Goal: Book appointment/travel/reservation

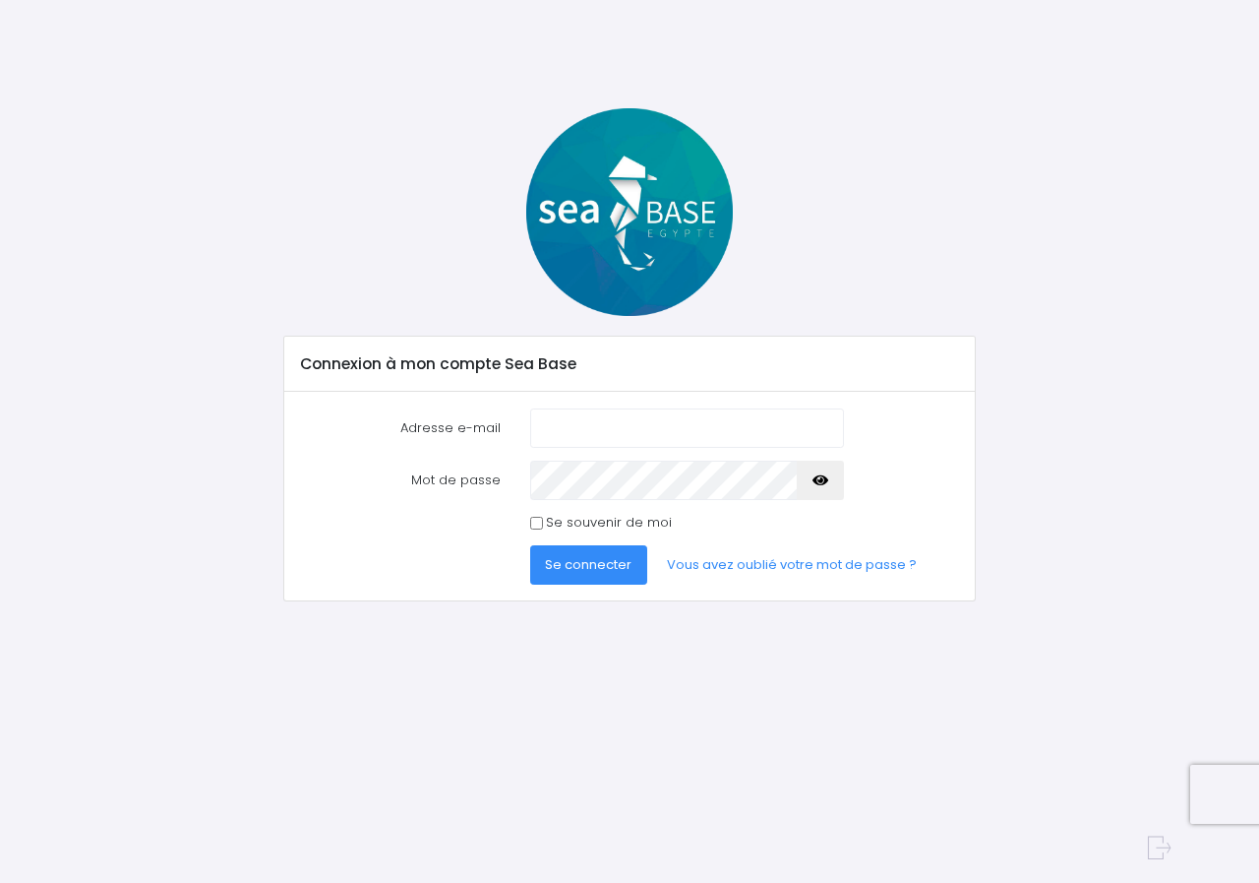
type input "[PERSON_NAME][EMAIL_ADDRESS][DOMAIN_NAME]"
click at [598, 574] on button "Se connecter" at bounding box center [589, 564] width 118 height 39
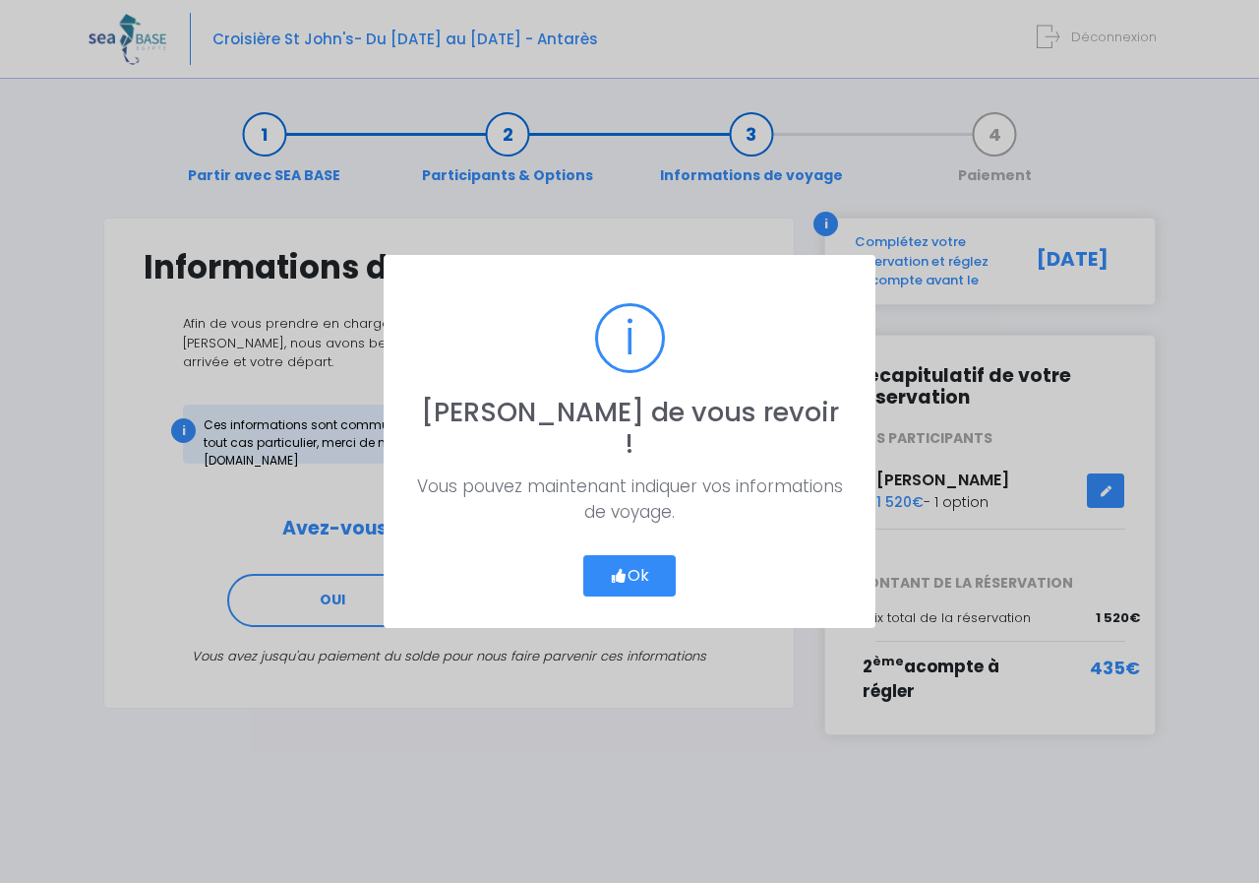
click at [643, 563] on button "Ok" at bounding box center [629, 575] width 92 height 41
click at [653, 557] on button "Ok" at bounding box center [629, 575] width 92 height 41
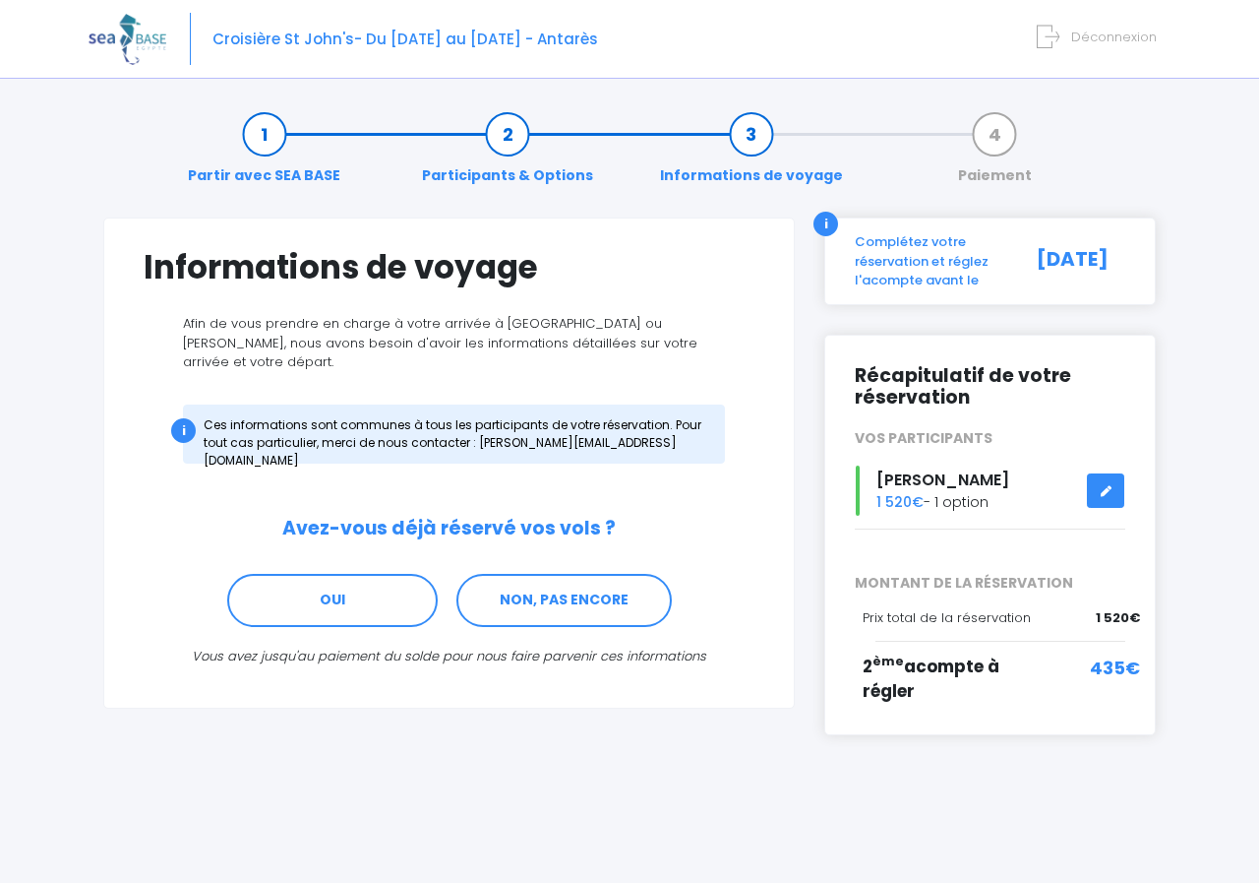
click at [1120, 36] on span "Déconnexion" at bounding box center [1114, 37] width 86 height 19
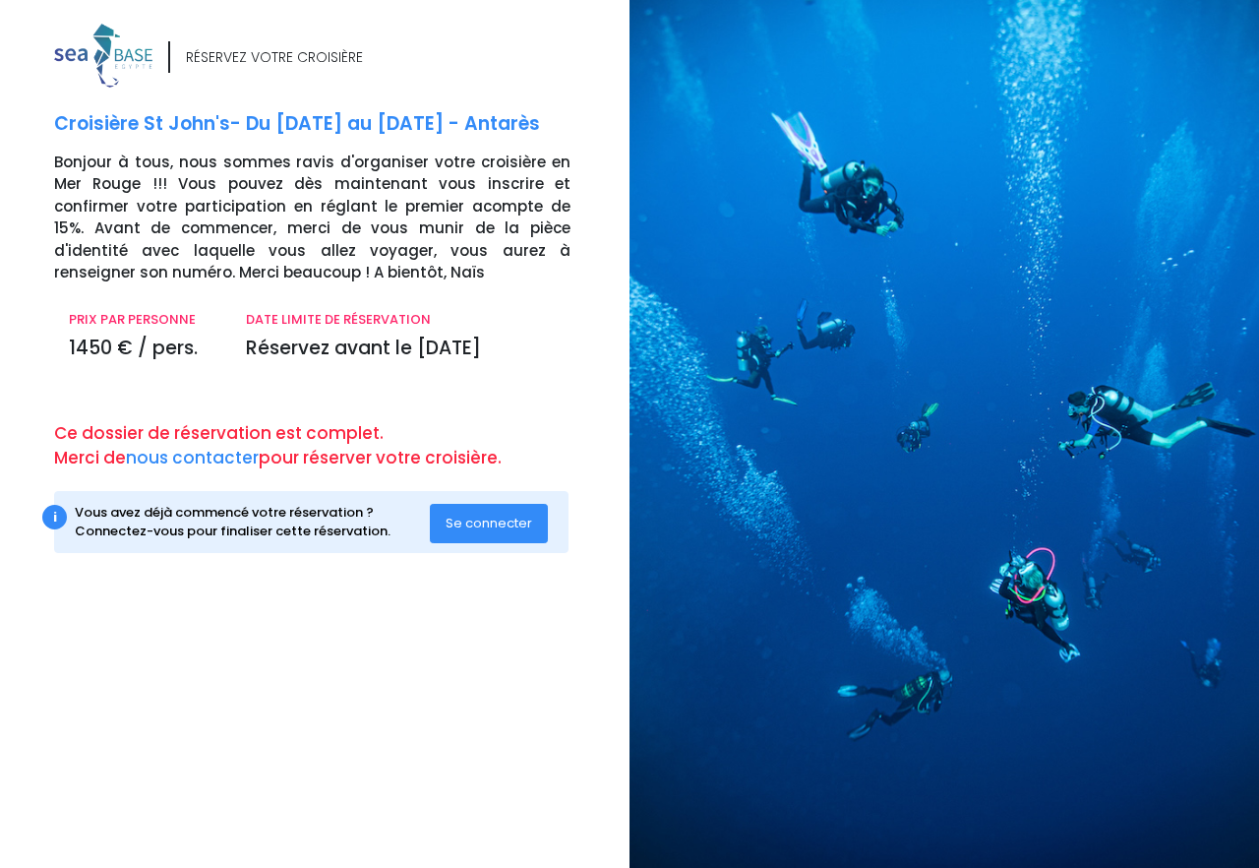
click at [453, 532] on button "Se connecter" at bounding box center [489, 523] width 118 height 39
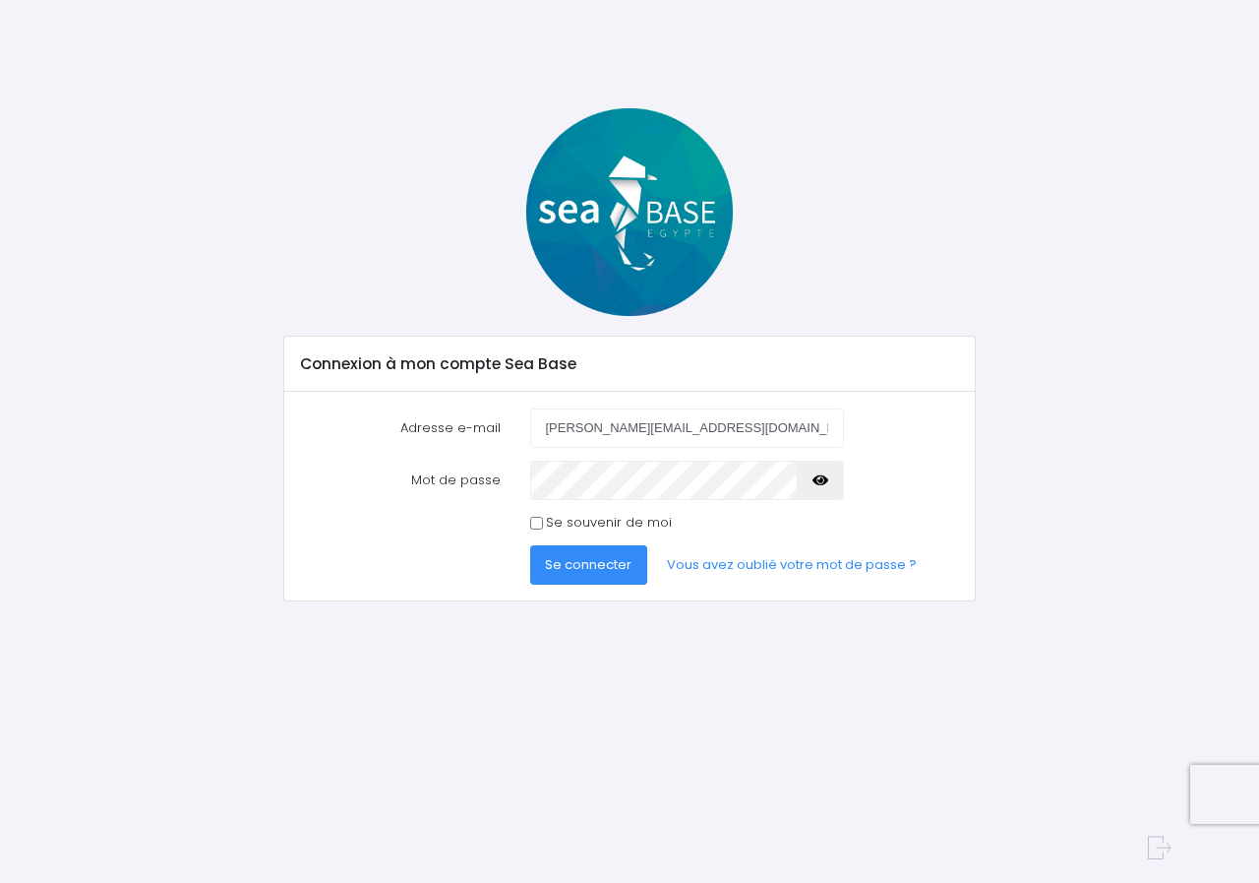
click at [737, 427] on input "[PERSON_NAME][EMAIL_ADDRESS][DOMAIN_NAME]" at bounding box center [687, 427] width 314 height 39
type input "[EMAIL_ADDRESS][DOMAIN_NAME]"
click at [589, 561] on span "Se connecter" at bounding box center [588, 564] width 87 height 19
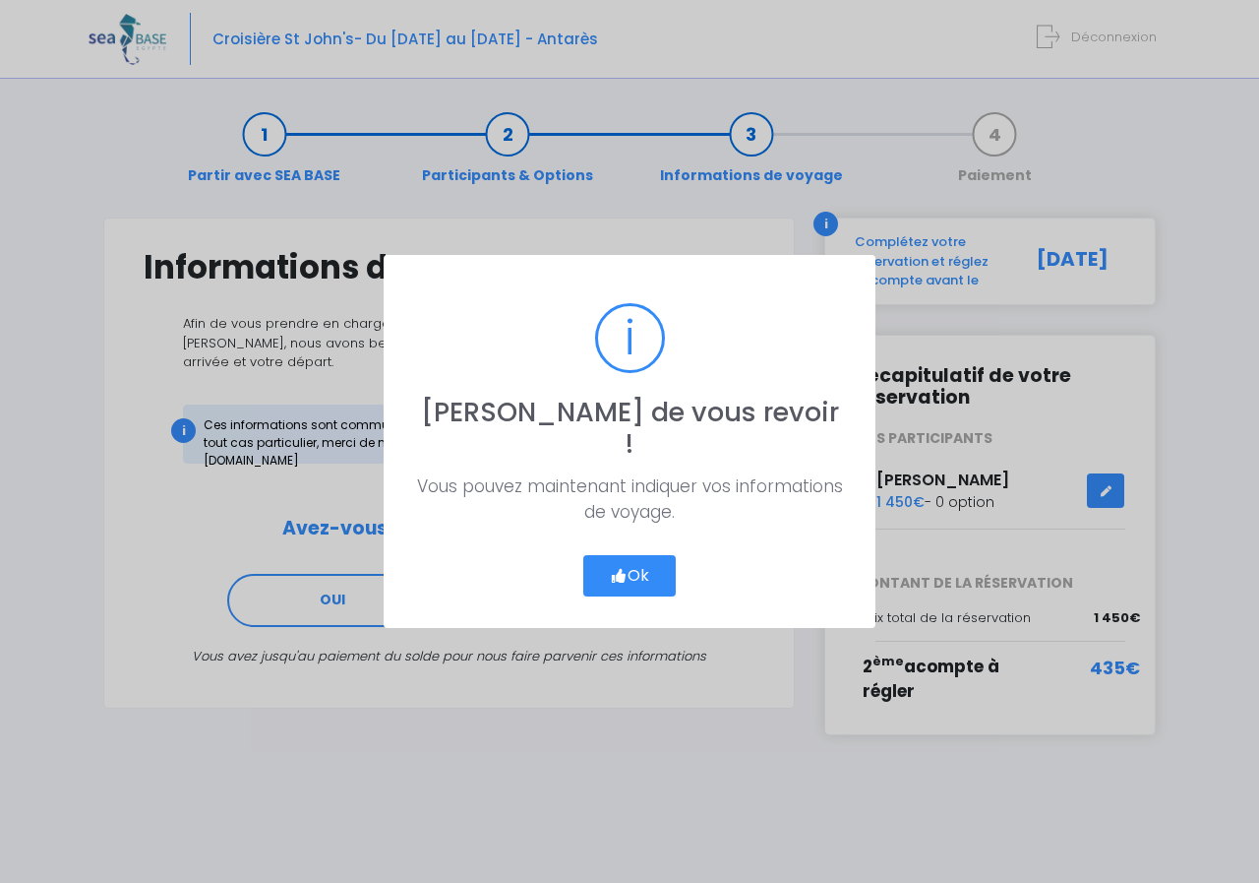
click at [632, 557] on button "Ok" at bounding box center [629, 575] width 92 height 41
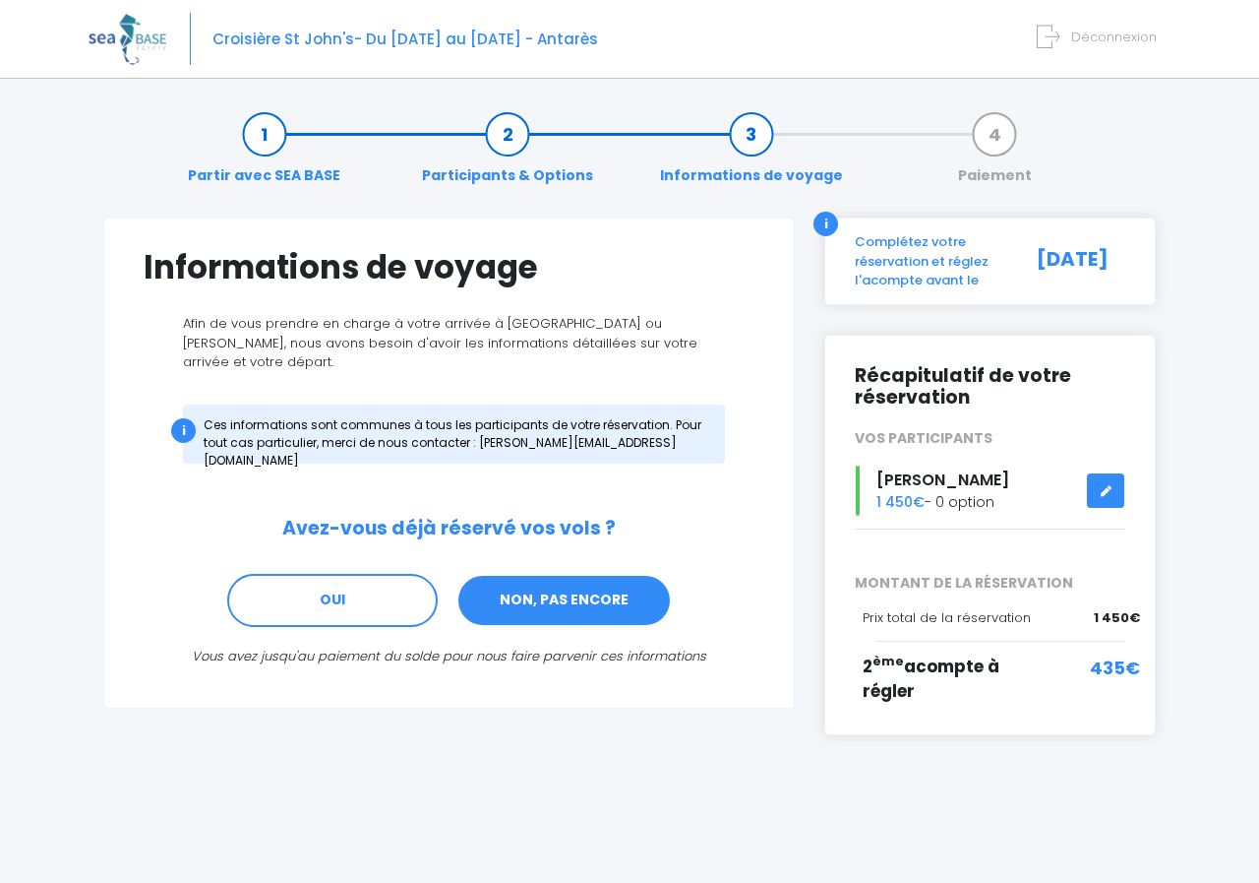
click at [544, 590] on link "NON, PAS ENCORE" at bounding box center [564, 600] width 215 height 53
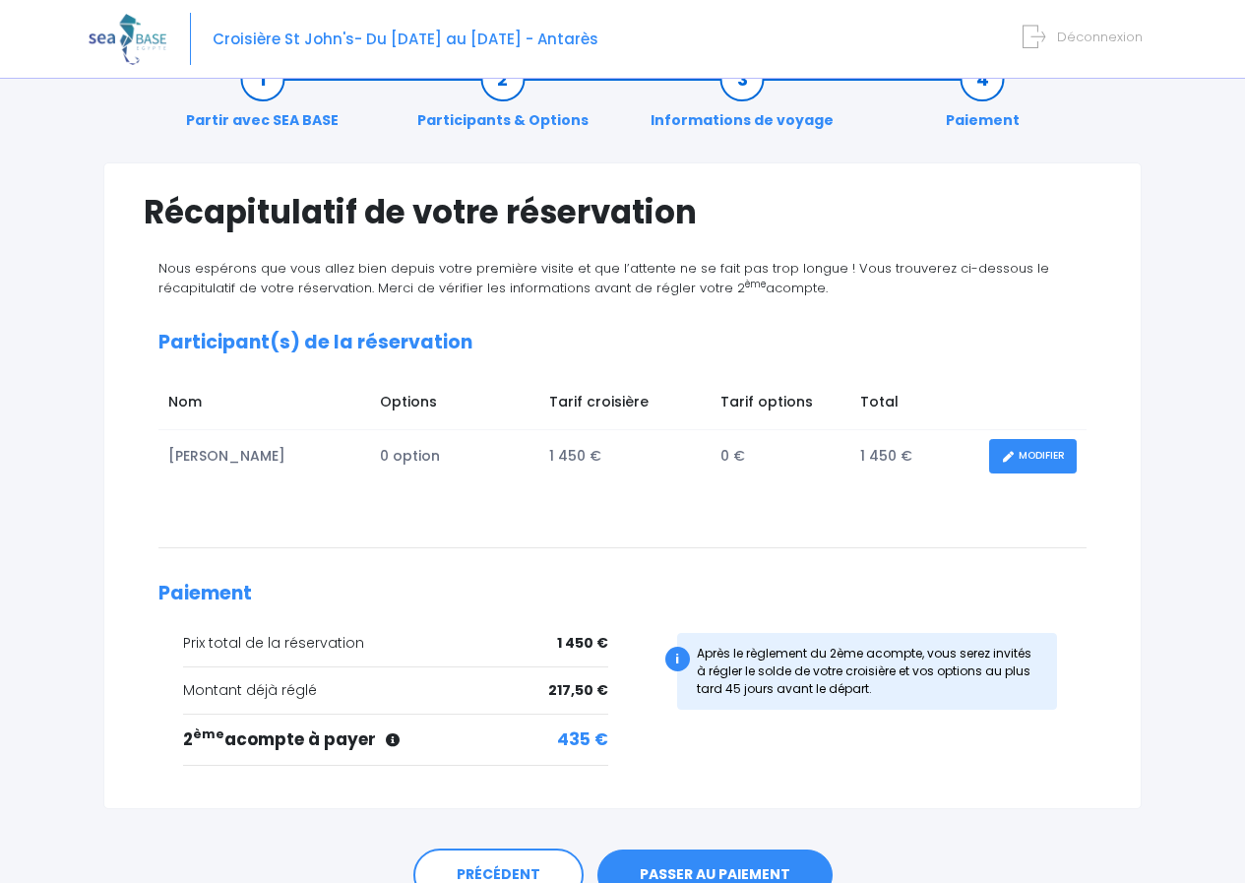
scroll to position [152, 0]
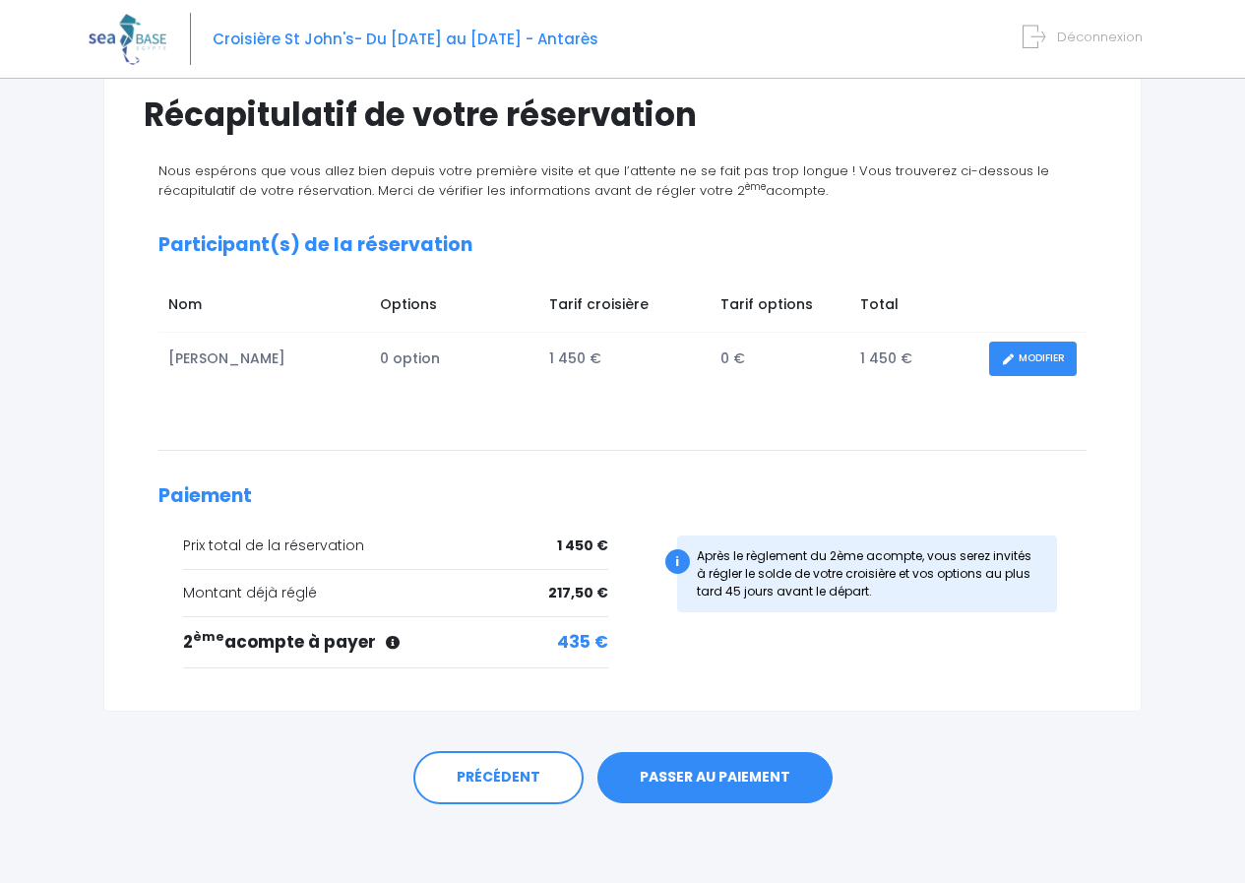
click at [693, 780] on link "PASSER AU PAIEMENT" at bounding box center [714, 777] width 235 height 51
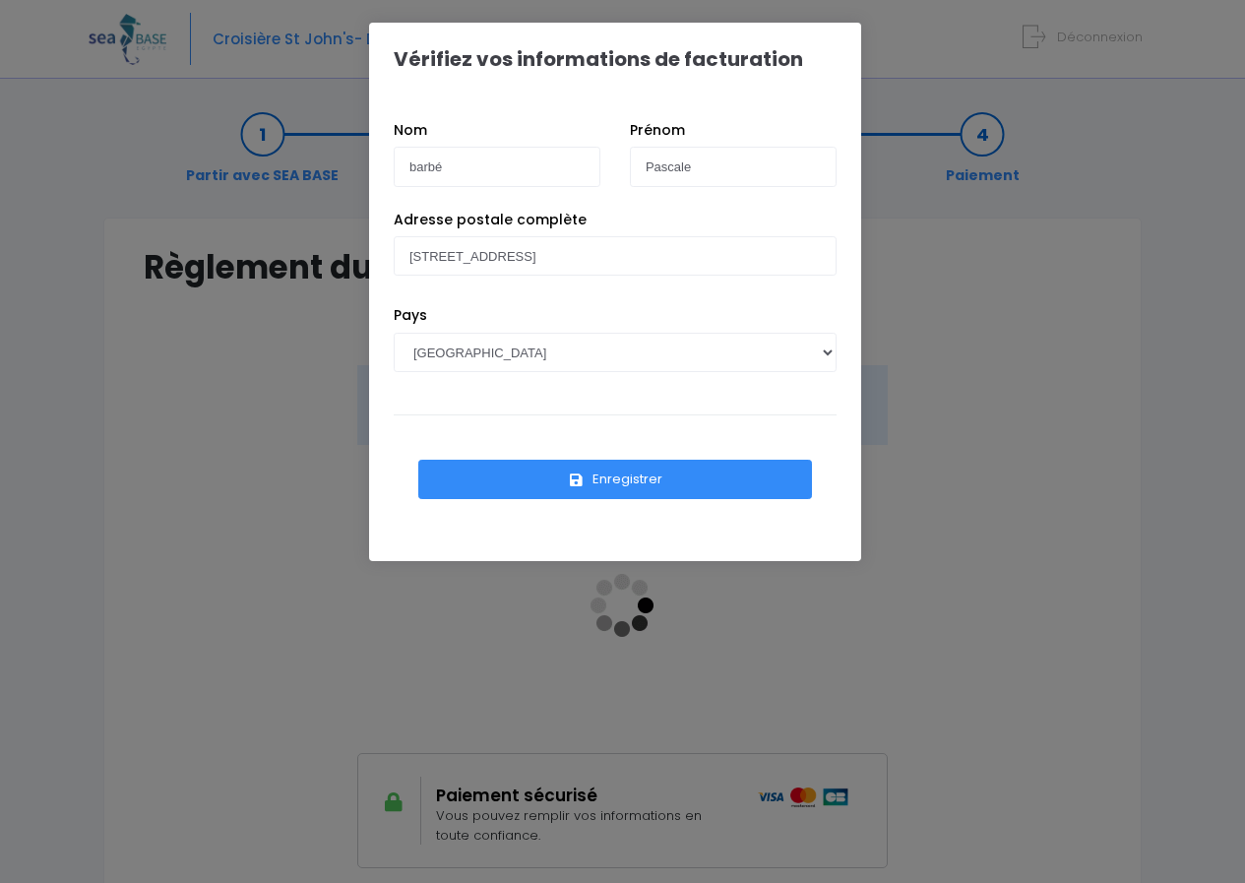
click at [649, 473] on button "Enregistrer" at bounding box center [615, 478] width 394 height 39
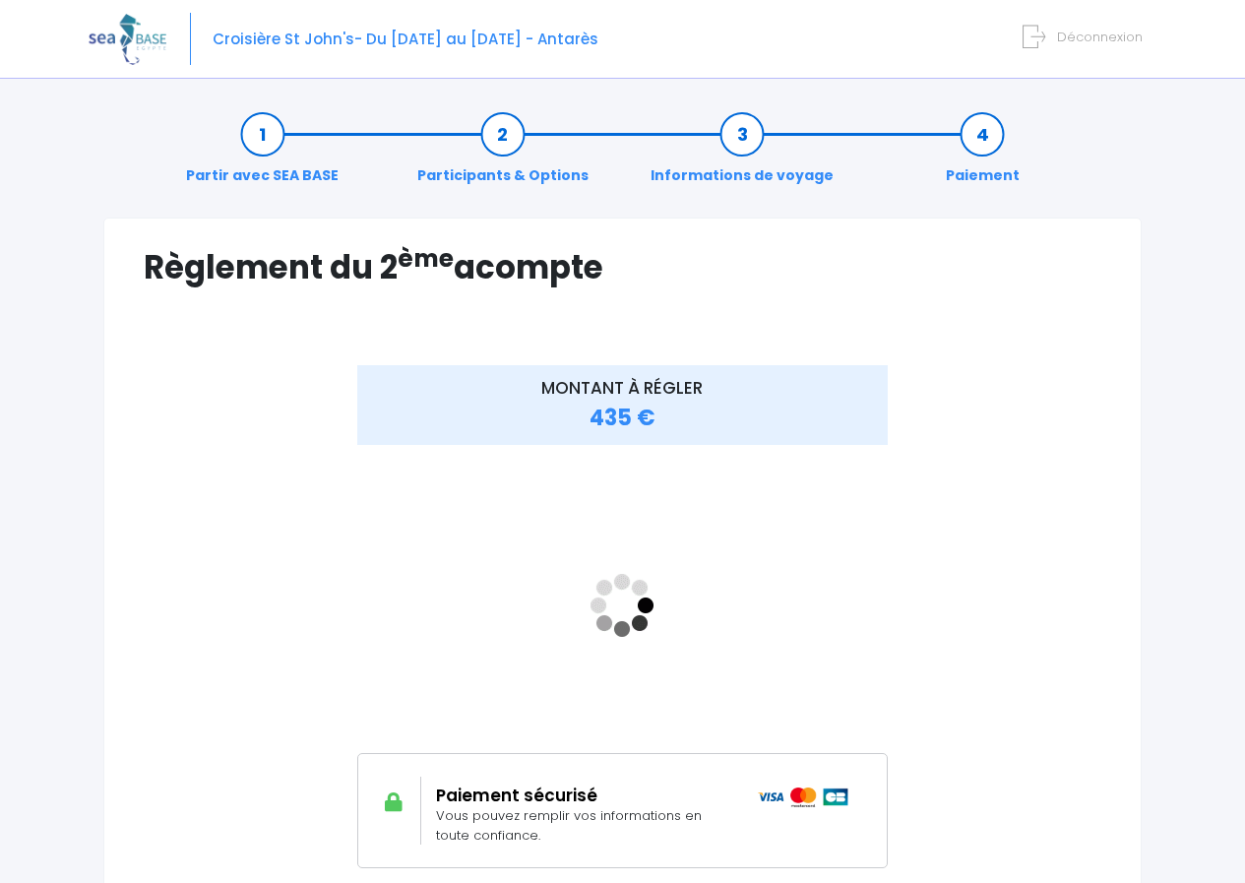
drag, startPoint x: 988, startPoint y: 693, endPoint x: 979, endPoint y: 704, distance: 14.8
click at [979, 704] on div "MONTANT À RÉGLER 435 €" at bounding box center [622, 631] width 957 height 532
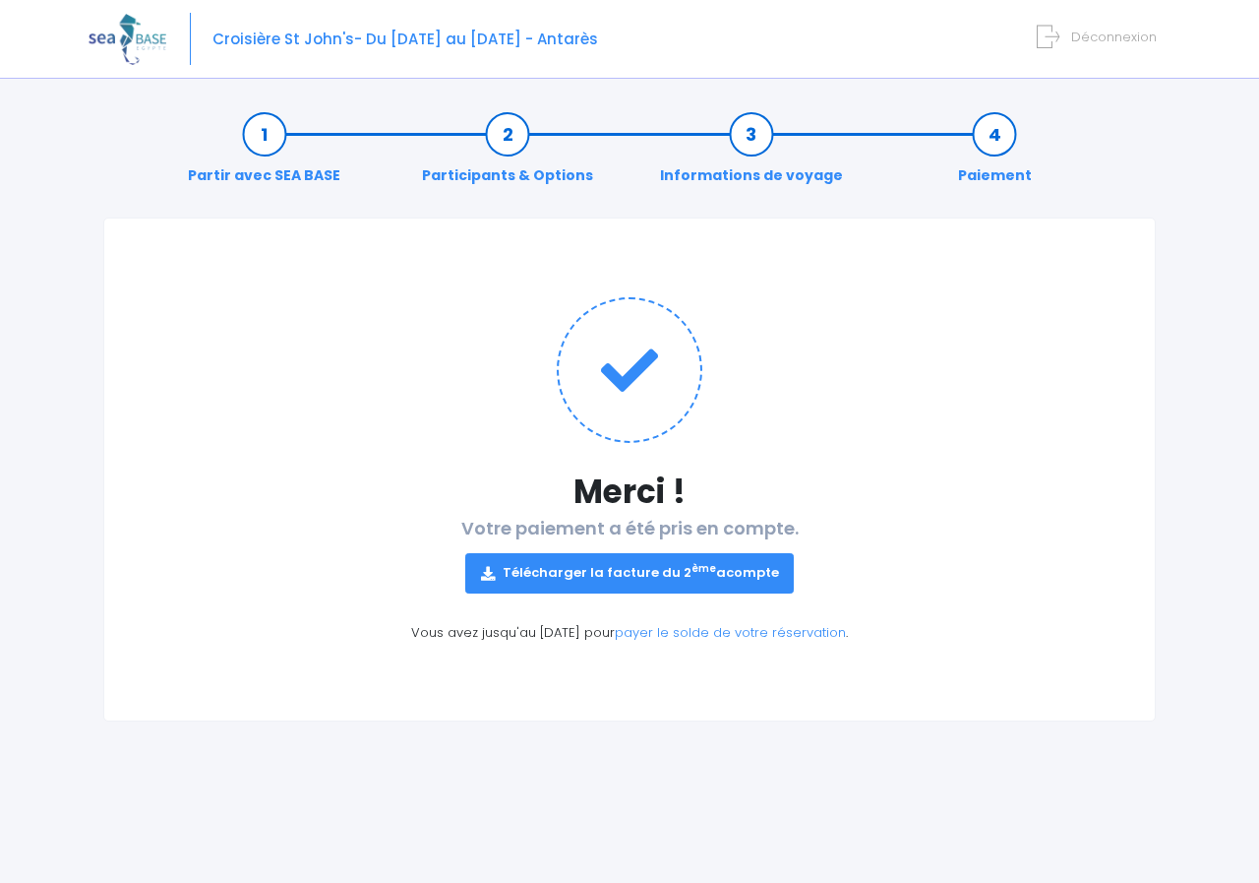
click at [635, 572] on link "Télécharger la facture du 2 ème acompte" at bounding box center [630, 572] width 330 height 39
